Goal: Navigation & Orientation: Find specific page/section

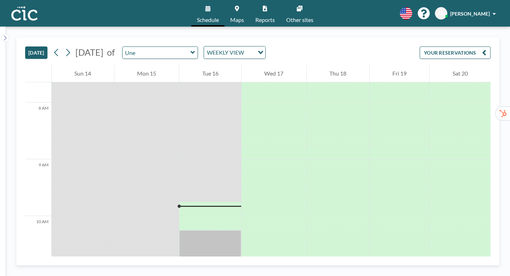
scroll to position [437, 0]
click at [241, 17] on span "Maps" at bounding box center [237, 20] width 14 height 6
click at [239, 12] on link "Maps" at bounding box center [237, 13] width 25 height 27
